Goal: Task Accomplishment & Management: Manage account settings

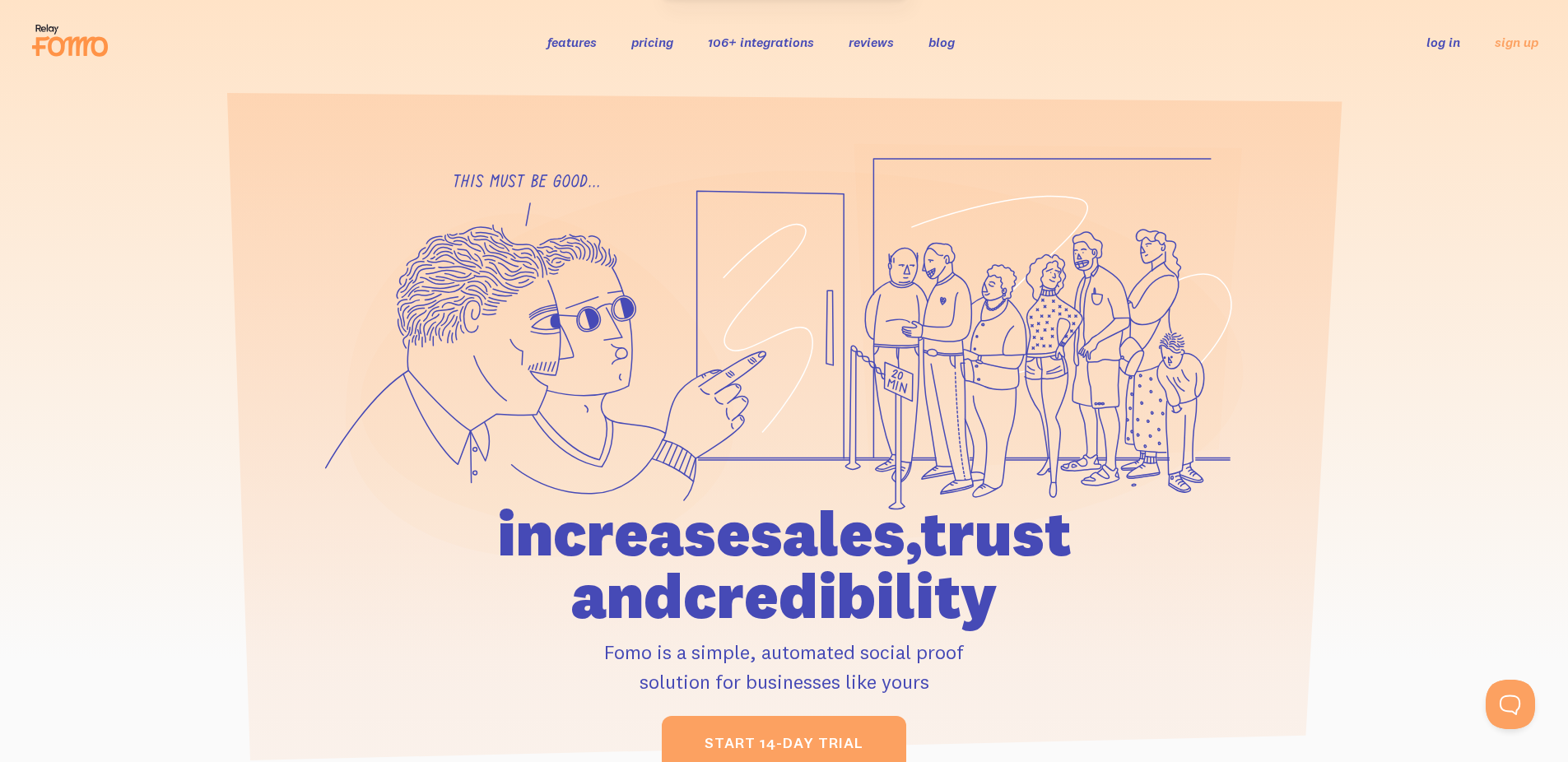
click at [1446, 44] on link "log in" at bounding box center [1443, 42] width 34 height 17
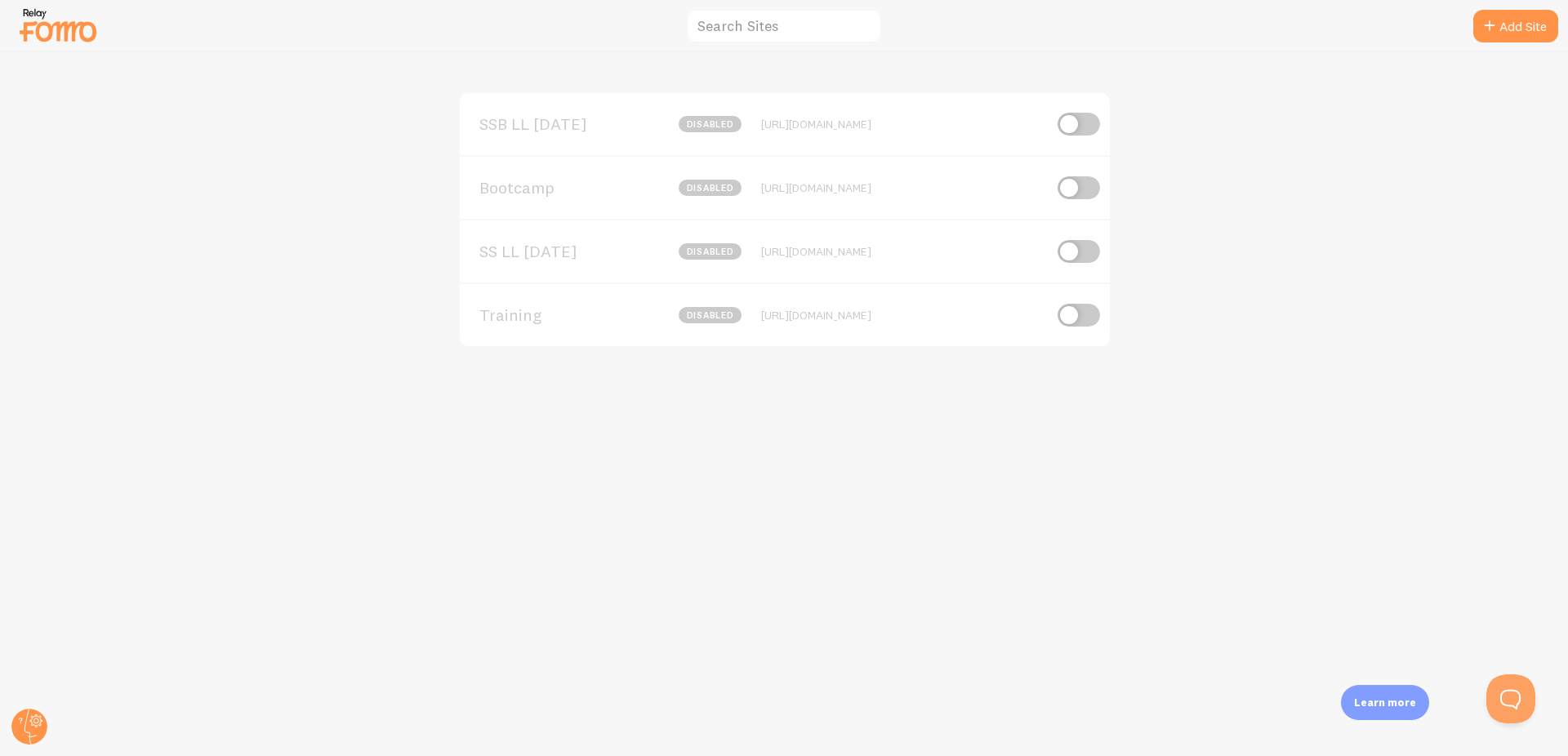
click at [1086, 119] on input "checkbox" at bounding box center [1078, 124] width 43 height 23
checkbox input "true"
